Goal: Transaction & Acquisition: Purchase product/service

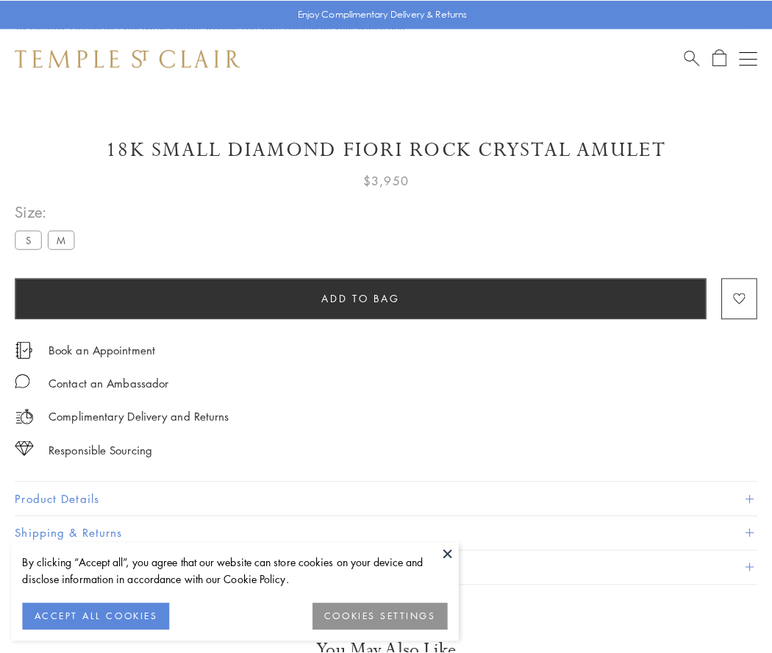
scroll to position [25, 0]
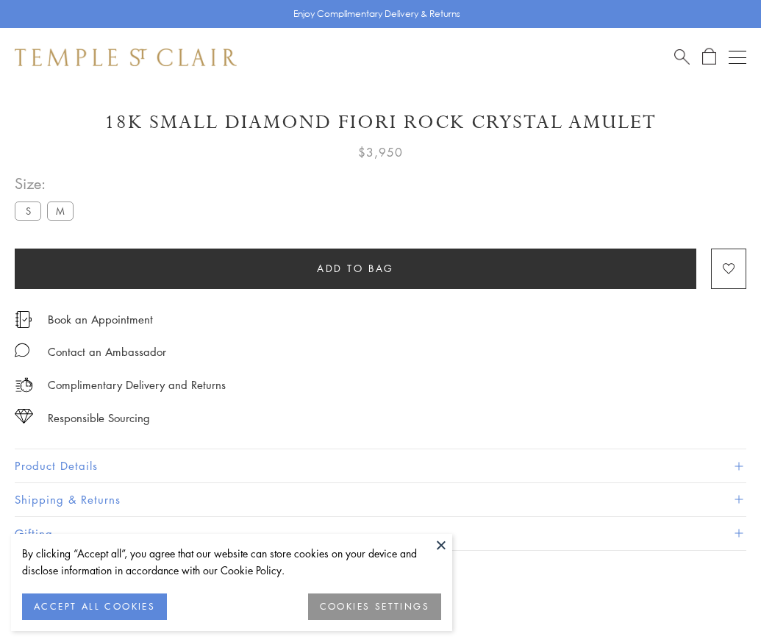
click at [355, 268] on span "Add to bag" at bounding box center [355, 268] width 77 height 16
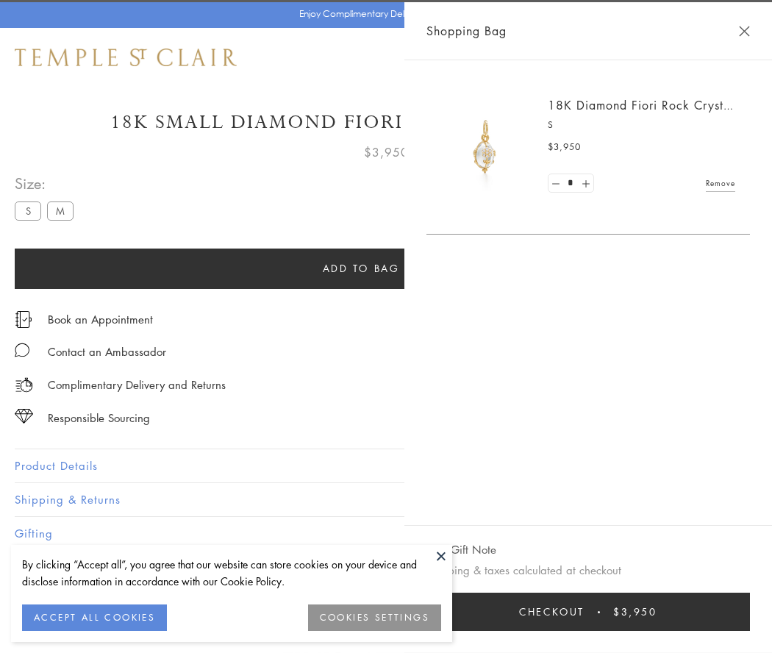
click at [584, 612] on span "Checkout" at bounding box center [551, 612] width 65 height 16
